Goal: Transaction & Acquisition: Purchase product/service

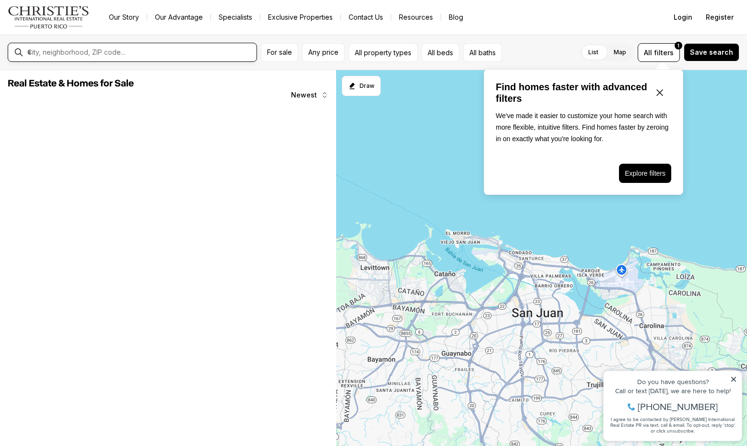
click at [135, 53] on input "text" at bounding box center [139, 52] width 225 height 9
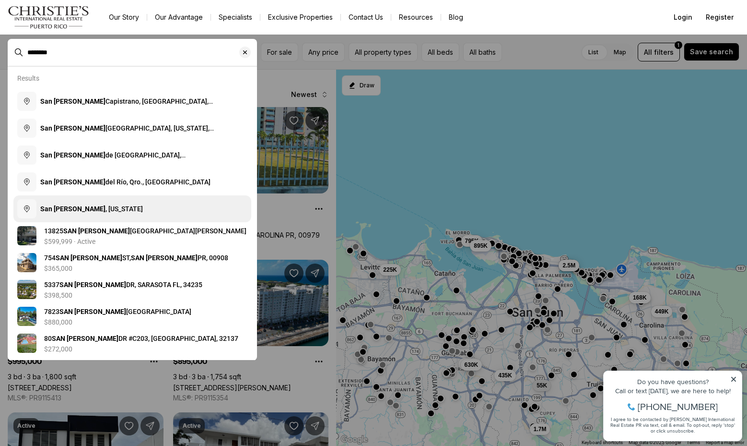
type input "********"
click at [92, 200] on button "San Juan , Puerto Rico" at bounding box center [132, 208] width 238 height 27
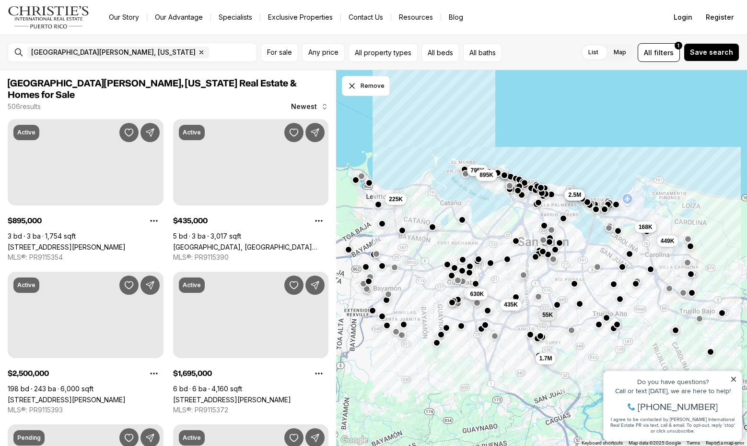
drag, startPoint x: 542, startPoint y: 241, endPoint x: 532, endPoint y: 244, distance: 10.0
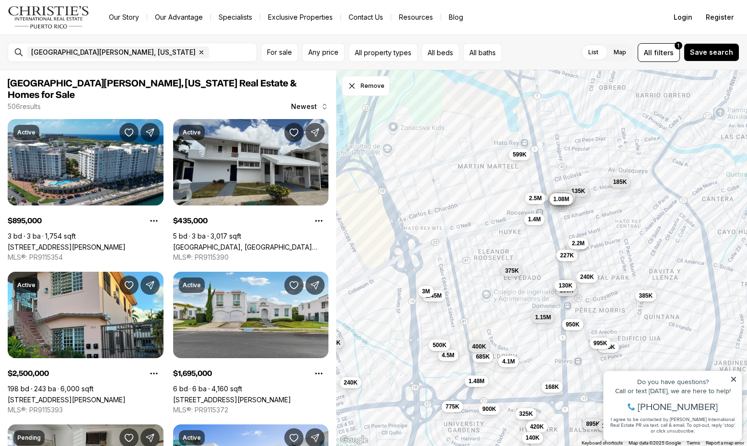
drag, startPoint x: 512, startPoint y: 245, endPoint x: 461, endPoint y: 265, distance: 54.7
click at [464, 267] on div "227K 385K 270K 375K 175K 685K 895K 168K 1.48M 4.1M 775K 599K 135K 345K 950K 104…" at bounding box center [541, 258] width 411 height 376
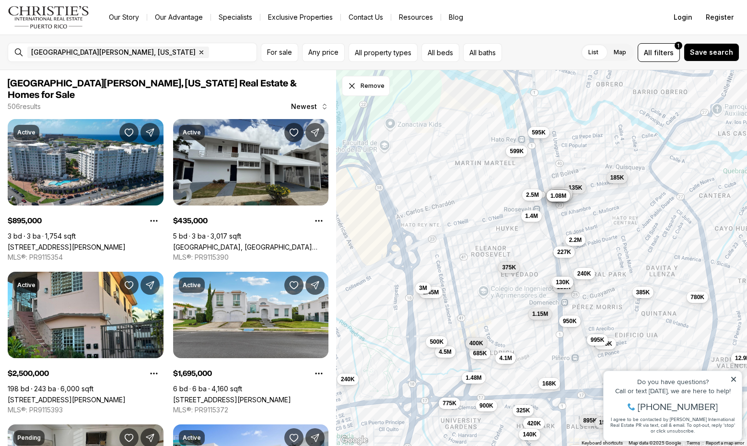
click at [622, 179] on span "185K" at bounding box center [617, 178] width 14 height 8
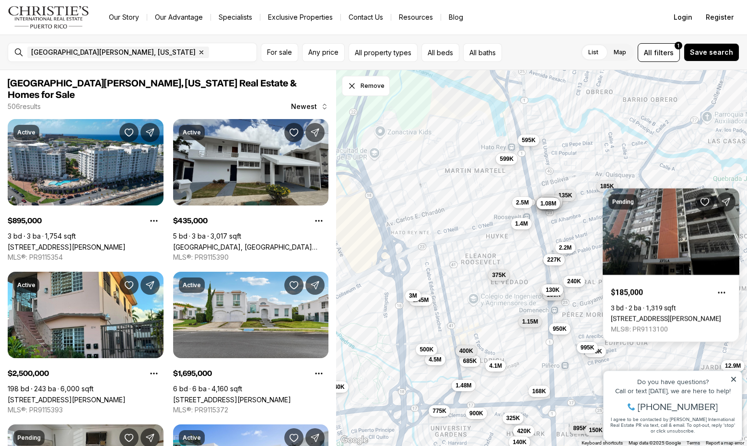
drag, startPoint x: 587, startPoint y: 211, endPoint x: 564, endPoint y: 223, distance: 26.4
click at [564, 223] on div "227K 385K 270K 375K 175K 135K 950K 185K 2.5M 130K 1.15M 1.05M 2.2M 130K 240K 1.…" at bounding box center [541, 258] width 411 height 376
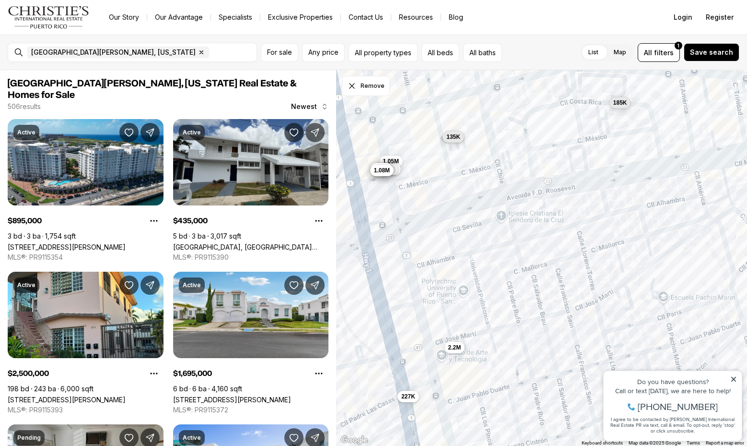
click at [455, 138] on span "135K" at bounding box center [454, 137] width 14 height 8
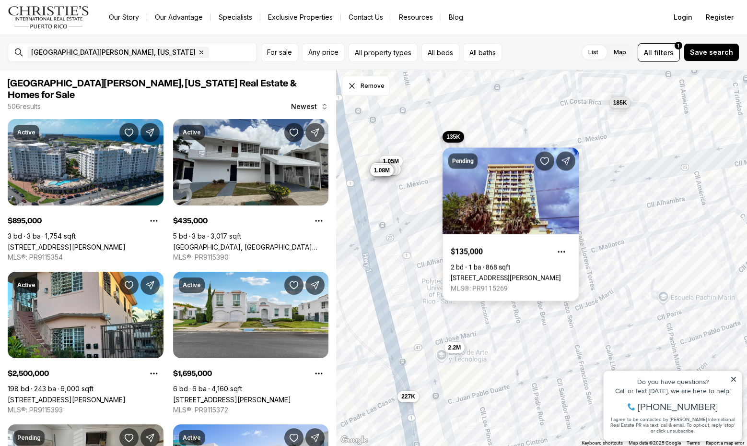
click at [508, 274] on link "[STREET_ADDRESS][PERSON_NAME]" at bounding box center [506, 278] width 110 height 8
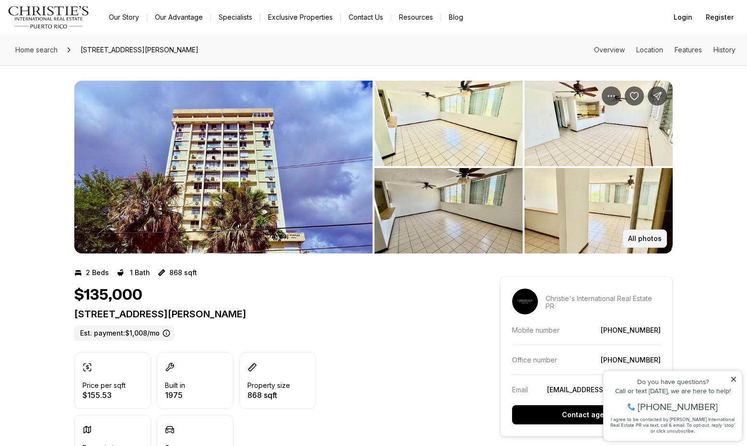
click at [655, 241] on p "All photos" at bounding box center [645, 239] width 34 height 8
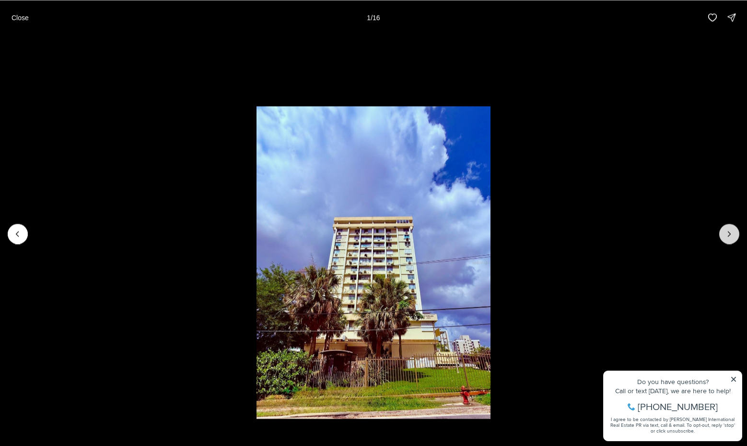
click at [734, 237] on icon "Next slide" at bounding box center [730, 234] width 10 height 10
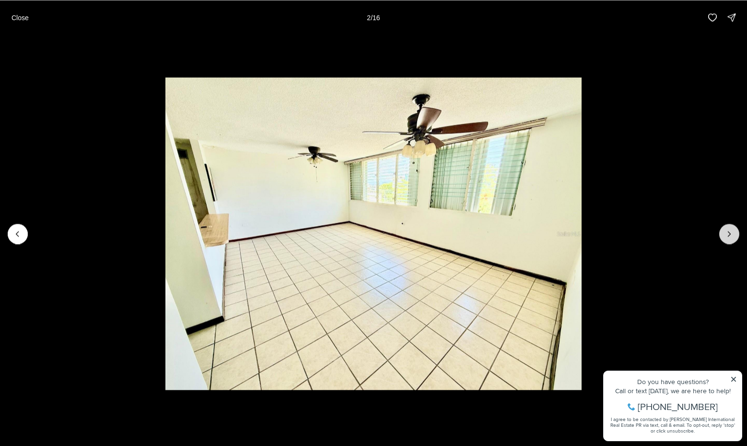
click at [734, 237] on icon "Next slide" at bounding box center [730, 234] width 10 height 10
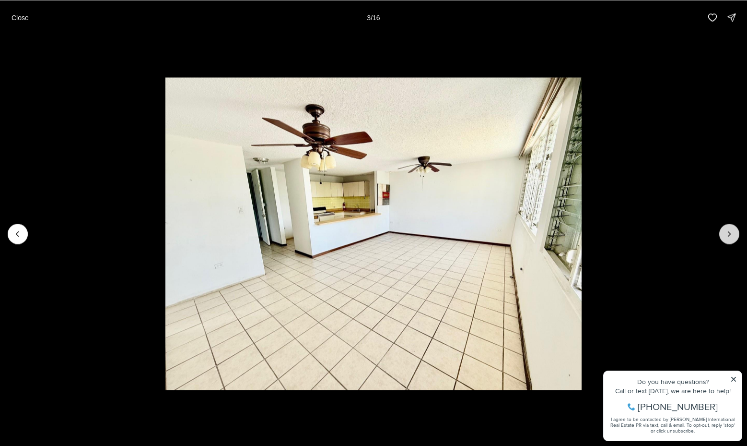
click at [734, 237] on icon "Next slide" at bounding box center [730, 234] width 10 height 10
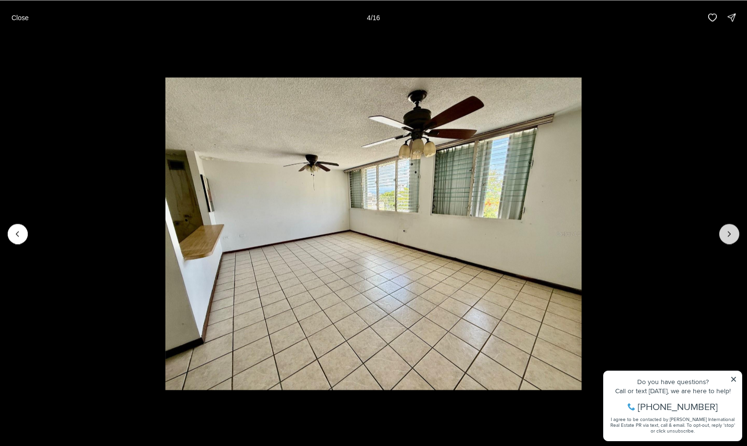
click at [733, 237] on icon "Next slide" at bounding box center [730, 234] width 10 height 10
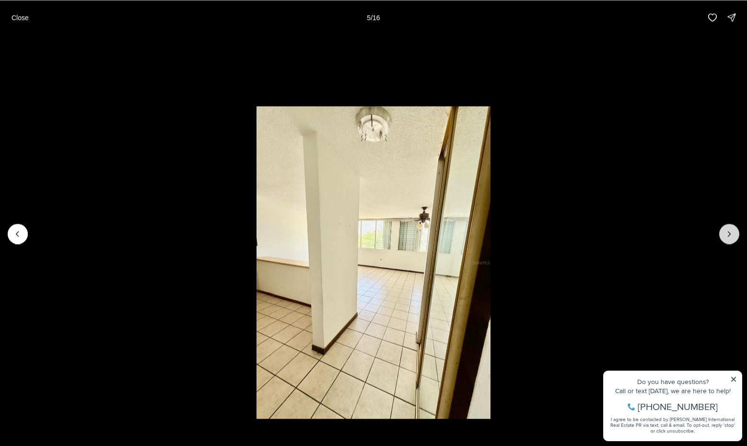
click at [731, 237] on icon "Next slide" at bounding box center [730, 234] width 10 height 10
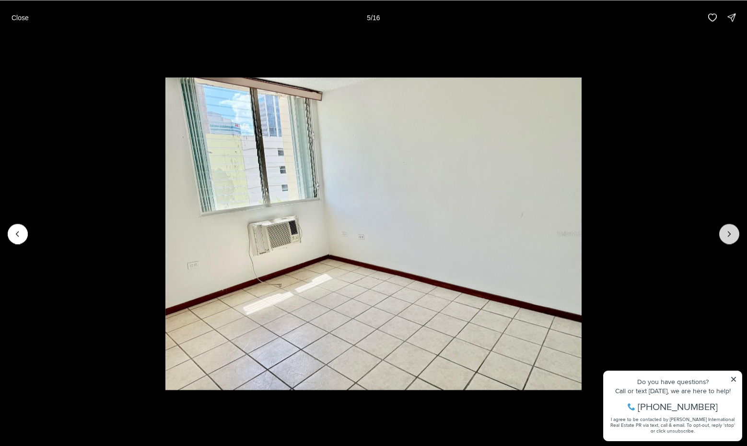
click at [731, 237] on icon "Next slide" at bounding box center [730, 234] width 10 height 10
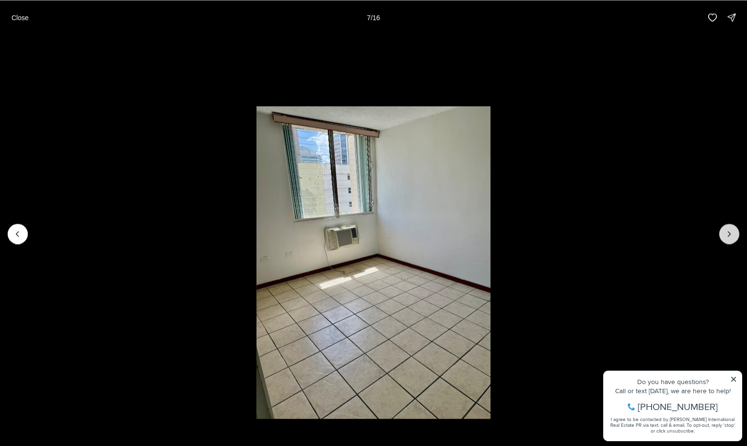
click at [731, 237] on icon "Next slide" at bounding box center [730, 234] width 10 height 10
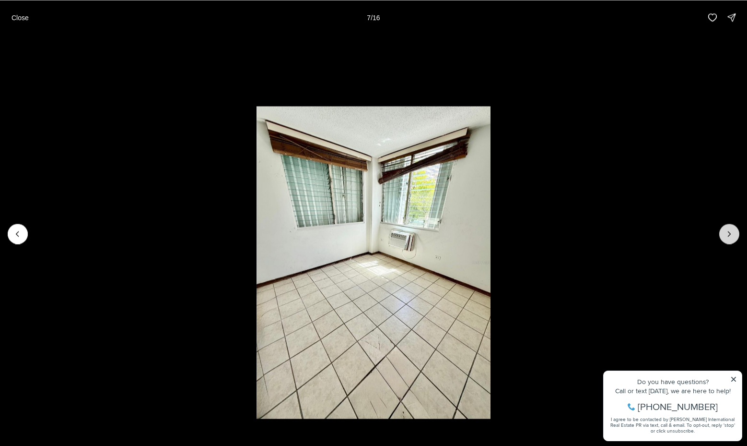
click at [731, 237] on icon "Next slide" at bounding box center [730, 234] width 10 height 10
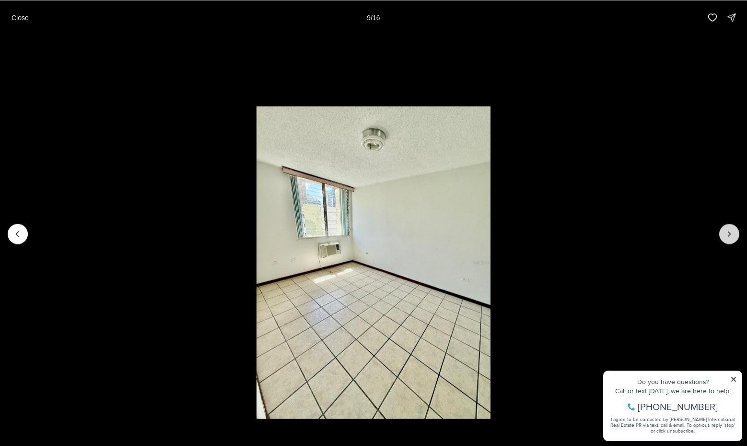
click at [731, 237] on icon "Next slide" at bounding box center [730, 234] width 10 height 10
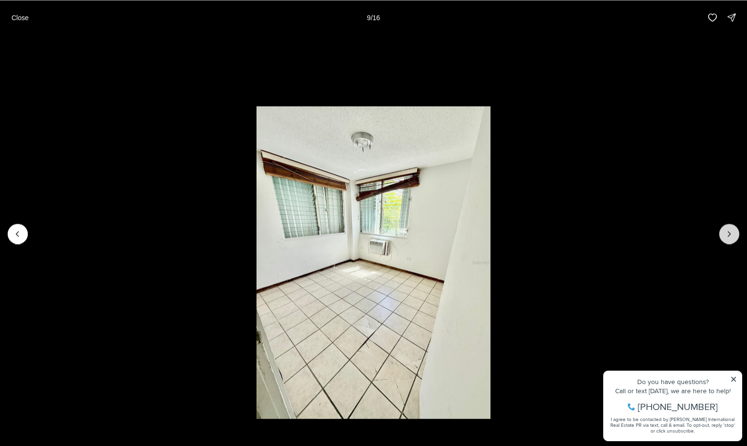
click at [731, 237] on icon "Next slide" at bounding box center [730, 234] width 10 height 10
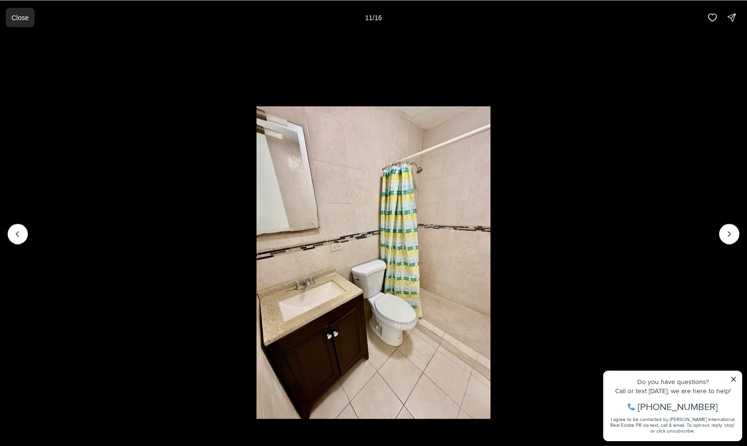
click at [15, 16] on p "Close" at bounding box center [20, 17] width 17 height 8
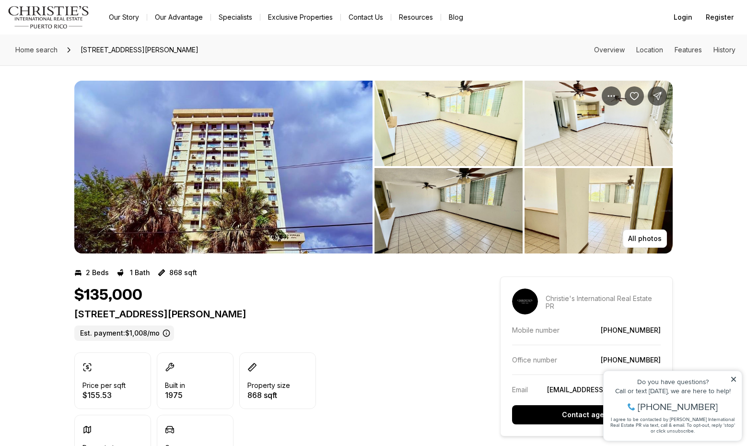
click at [268, 214] on img "View image gallery" at bounding box center [223, 167] width 298 height 173
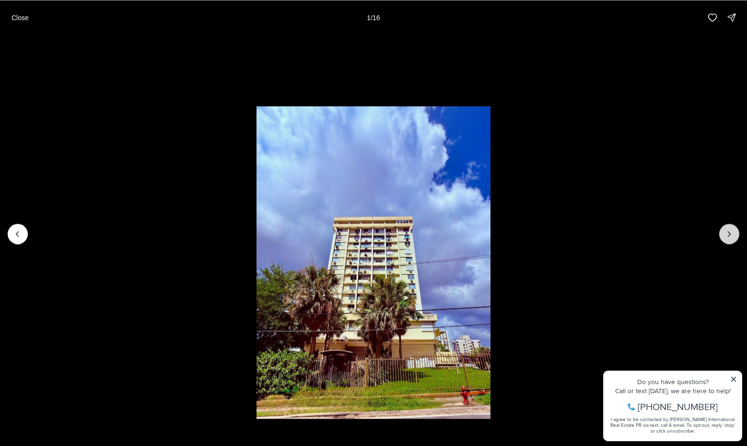
click at [726, 238] on button "Next slide" at bounding box center [730, 234] width 20 height 20
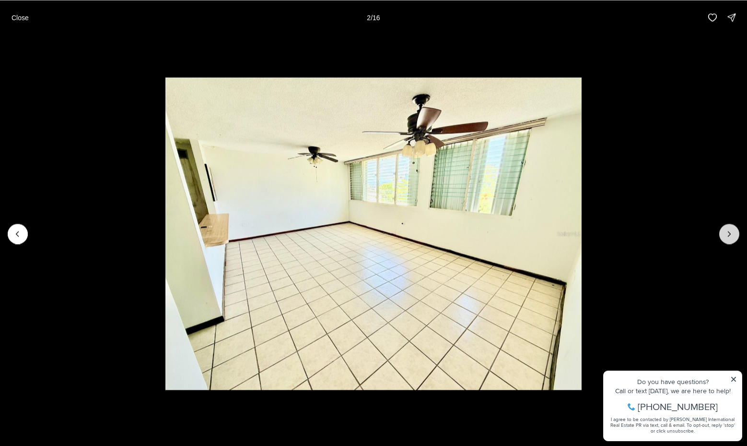
click at [726, 238] on button "Next slide" at bounding box center [730, 234] width 20 height 20
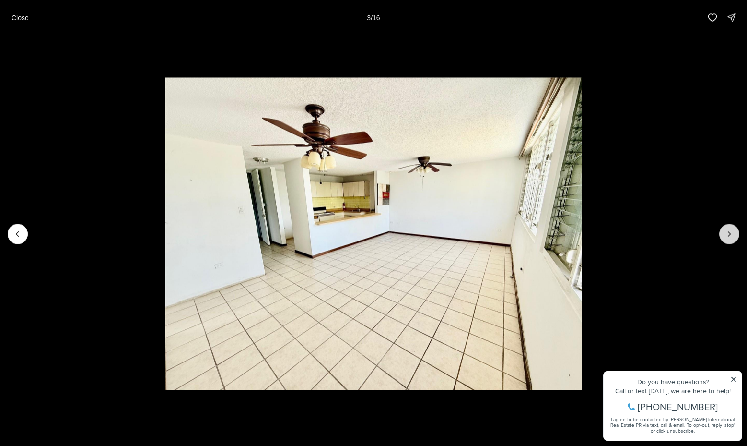
click at [726, 238] on button "Next slide" at bounding box center [730, 234] width 20 height 20
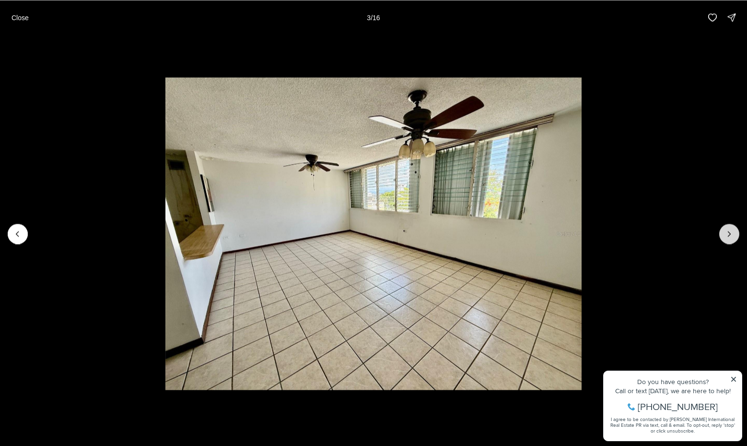
click at [726, 238] on button "Next slide" at bounding box center [730, 234] width 20 height 20
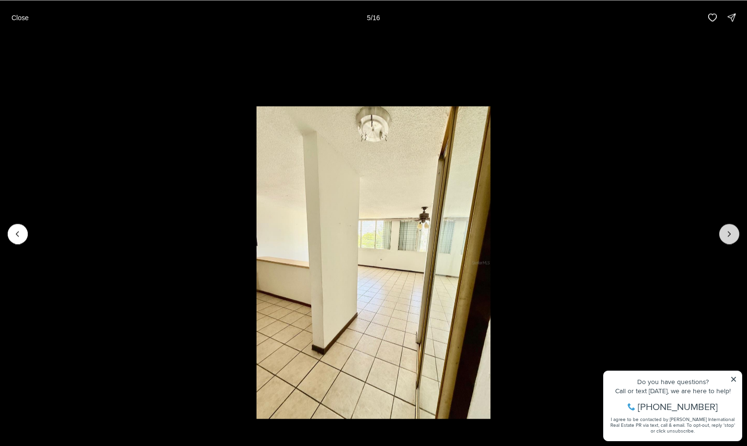
click at [726, 238] on button "Next slide" at bounding box center [730, 234] width 20 height 20
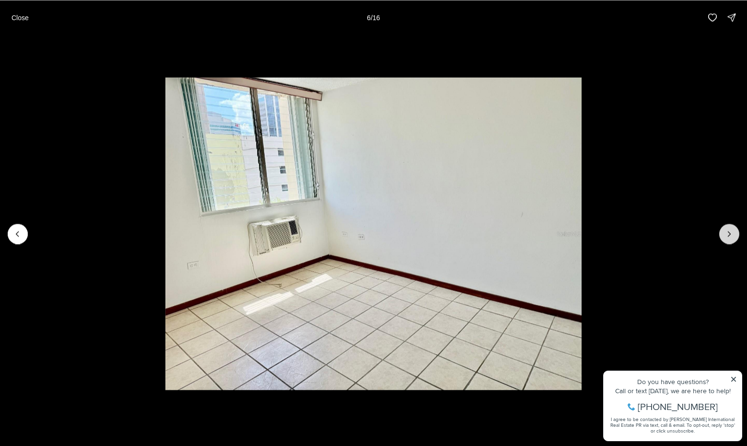
click at [726, 238] on button "Next slide" at bounding box center [730, 234] width 20 height 20
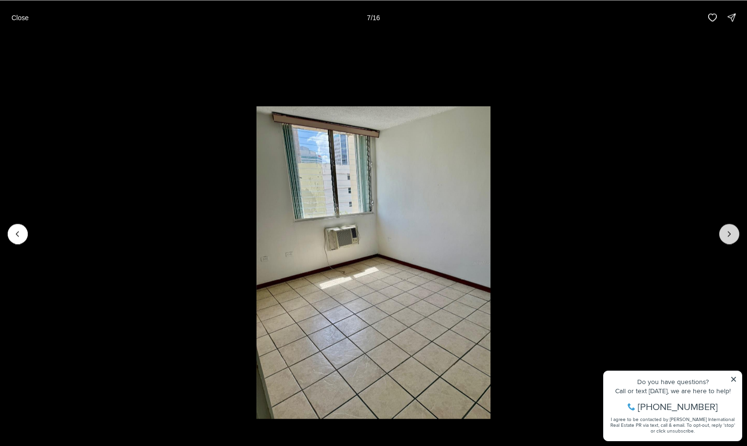
click at [726, 238] on button "Next slide" at bounding box center [730, 234] width 20 height 20
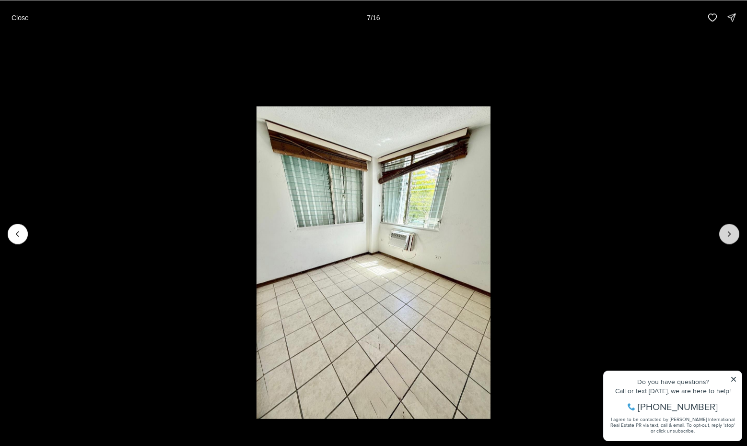
click at [726, 238] on button "Next slide" at bounding box center [730, 234] width 20 height 20
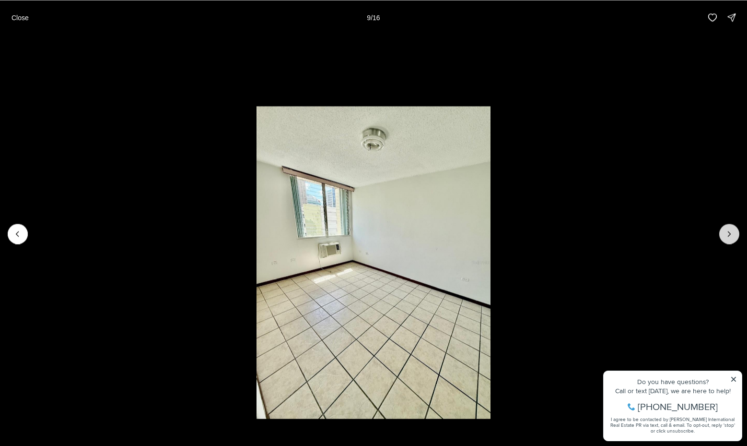
click at [726, 238] on button "Next slide" at bounding box center [730, 234] width 20 height 20
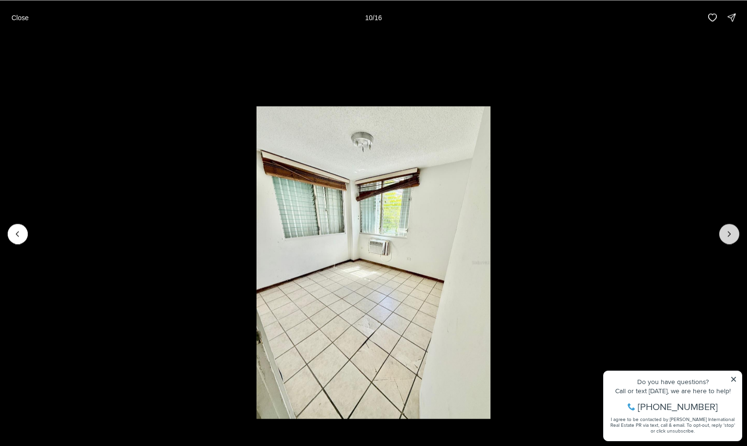
click at [726, 238] on button "Next slide" at bounding box center [730, 234] width 20 height 20
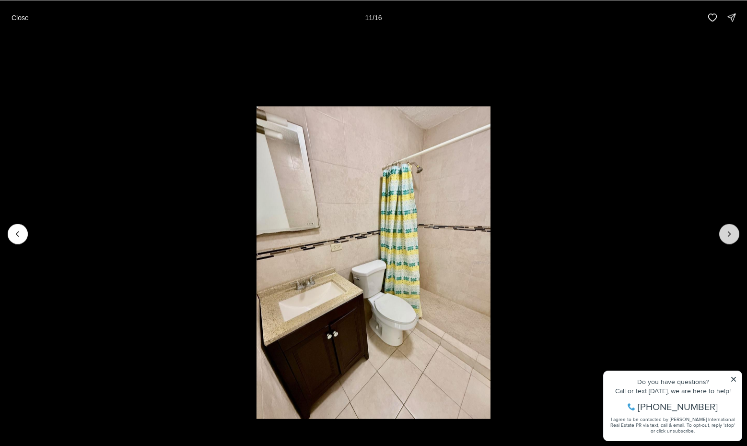
click at [726, 238] on button "Next slide" at bounding box center [730, 234] width 20 height 20
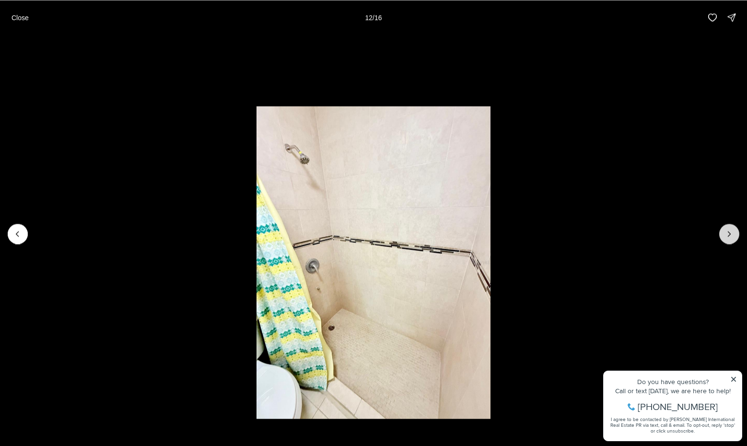
click at [726, 238] on button "Next slide" at bounding box center [730, 234] width 20 height 20
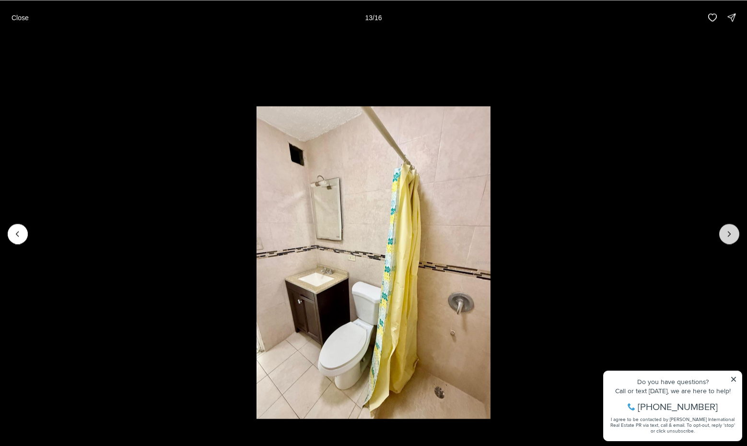
click at [726, 238] on button "Next slide" at bounding box center [730, 234] width 20 height 20
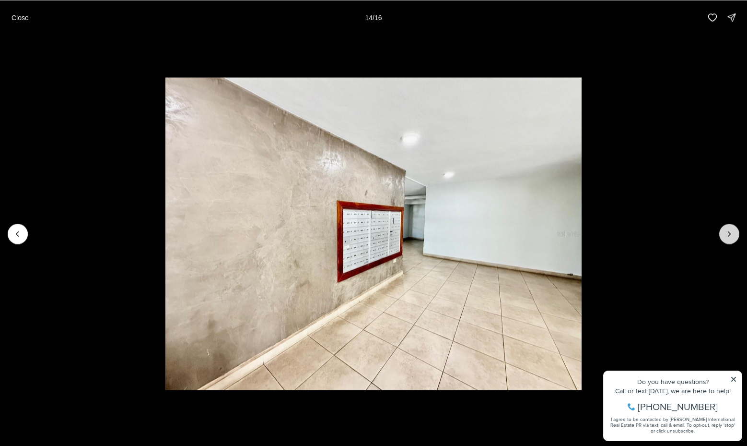
click at [726, 238] on button "Next slide" at bounding box center [730, 234] width 20 height 20
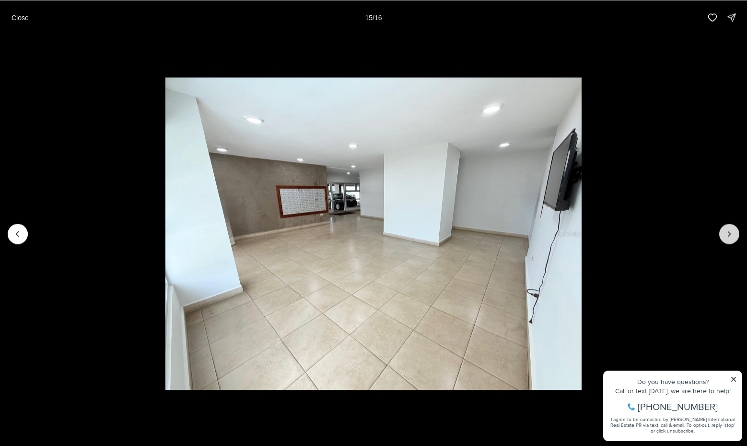
click at [726, 238] on button "Next slide" at bounding box center [730, 234] width 20 height 20
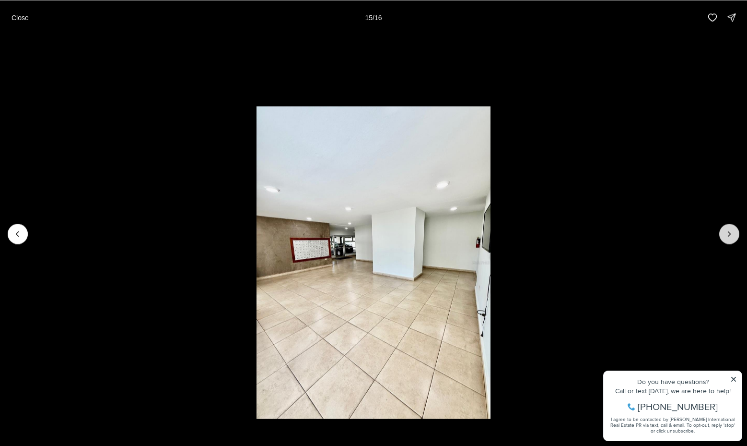
click at [726, 238] on div at bounding box center [730, 234] width 20 height 20
click at [726, 237] on div at bounding box center [730, 234] width 20 height 20
click at [22, 19] on p "Close" at bounding box center [20, 17] width 17 height 8
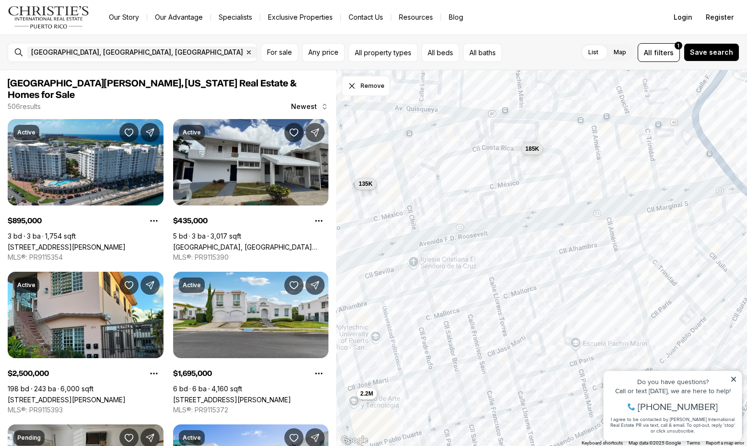
drag, startPoint x: 583, startPoint y: 258, endPoint x: 514, endPoint y: 288, distance: 75.2
click at [514, 288] on div "2.2M 135K 227K 185K 1.05M 1.17M 825K 2M 745K 950K 1.08M 1.35M" at bounding box center [541, 258] width 411 height 376
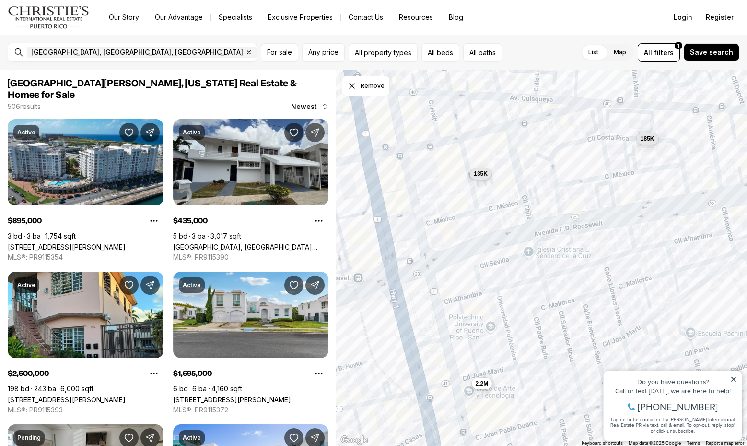
drag, startPoint x: 526, startPoint y: 265, endPoint x: 610, endPoint y: 257, distance: 84.3
click at [610, 257] on div "2.2M 135K 185K" at bounding box center [541, 258] width 411 height 376
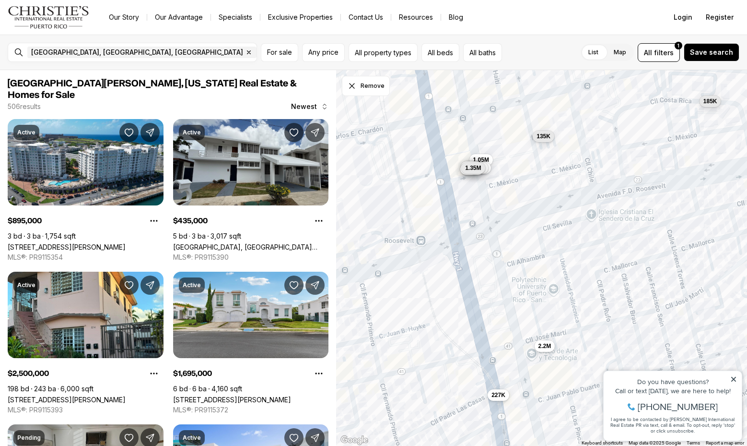
drag, startPoint x: 536, startPoint y: 313, endPoint x: 599, endPoint y: 274, distance: 73.6
click at [599, 274] on div "2.2M 135K 185K 227K 1.05M 1.17M 825K 2M 745K 950K 1.08M 1.35M" at bounding box center [541, 258] width 411 height 376
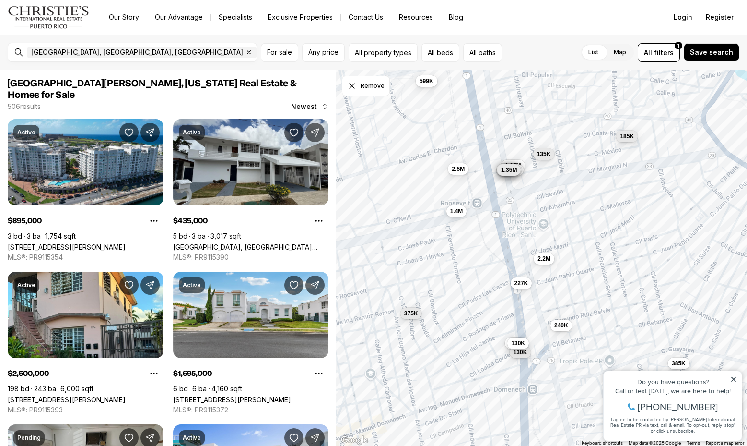
drag, startPoint x: 528, startPoint y: 340, endPoint x: 477, endPoint y: 294, distance: 68.6
click at [477, 294] on div "2.2M 135K 185K 227K 1.05M 1.17M 825K 2M 745K 950K 1.08M 1.35M 2.5M 1.4M 375K 38…" at bounding box center [541, 258] width 411 height 376
click at [522, 340] on span "130K" at bounding box center [518, 342] width 14 height 8
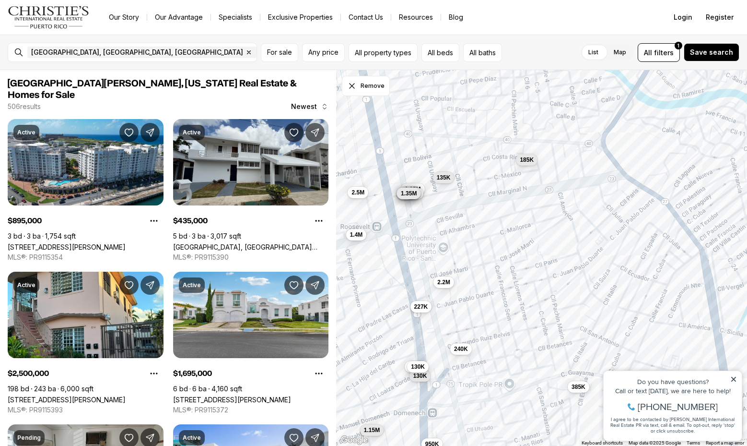
drag, startPoint x: 580, startPoint y: 344, endPoint x: 479, endPoint y: 368, distance: 104.0
click at [479, 368] on div "2.2M 135K 185K 227K 1.05M 1.17M 825K 2M 745K 950K 1.08M 1.35M 2.5M 1.4M 375K 38…" at bounding box center [541, 258] width 411 height 376
click at [446, 180] on button "135K" at bounding box center [444, 177] width 22 height 12
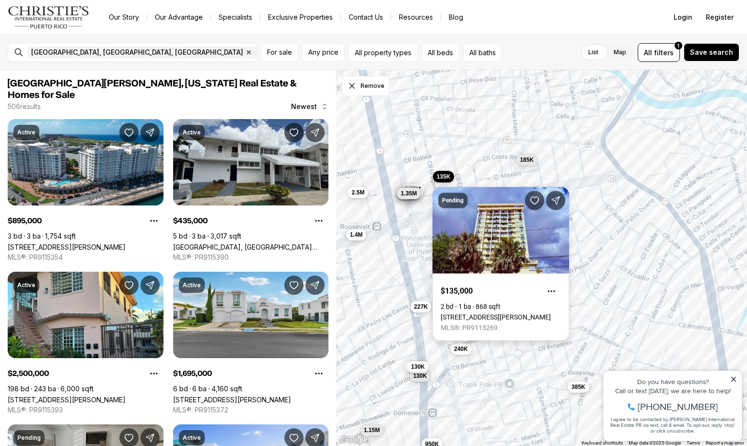
click at [511, 313] on link "[STREET_ADDRESS][PERSON_NAME]" at bounding box center [496, 317] width 110 height 8
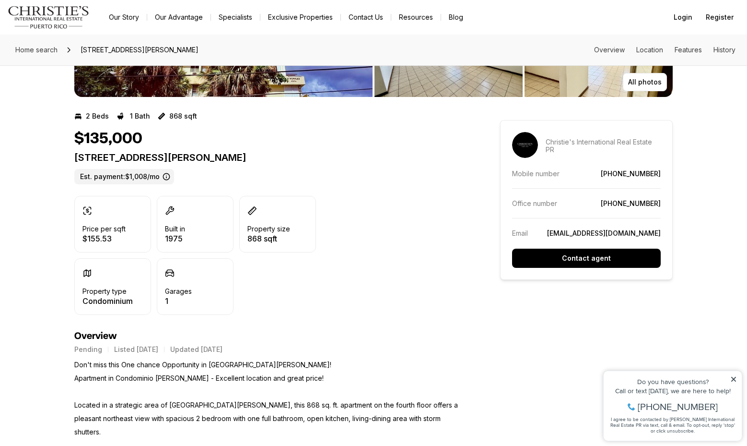
scroll to position [158, 0]
